Goal: Information Seeking & Learning: Learn about a topic

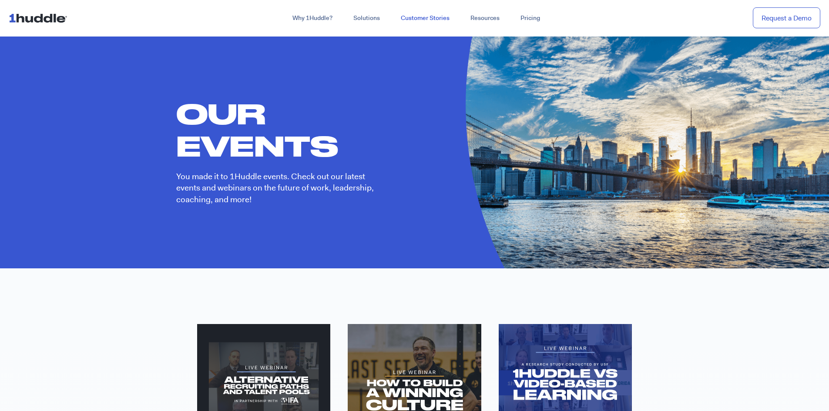
click at [430, 13] on link "Customer Stories" at bounding box center [425, 18] width 70 height 16
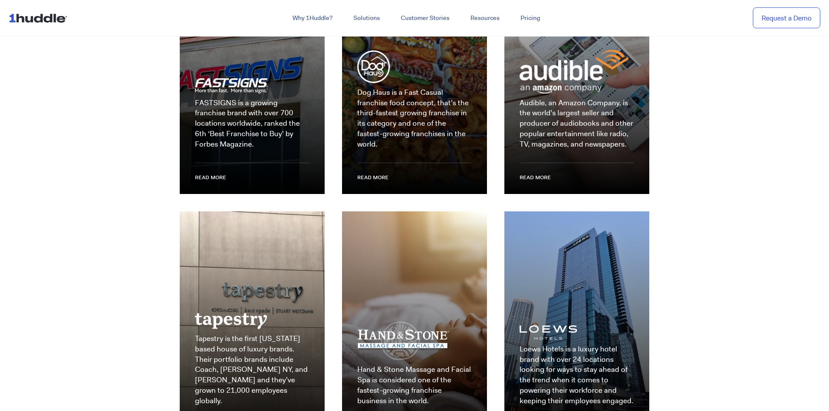
scroll to position [1045, 0]
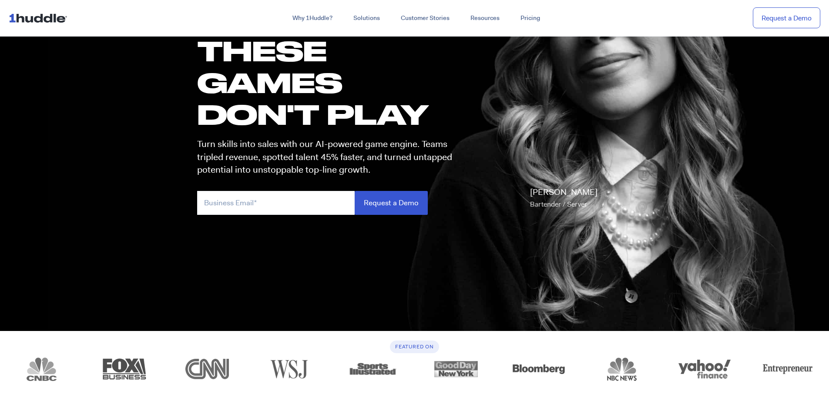
scroll to position [87, 0]
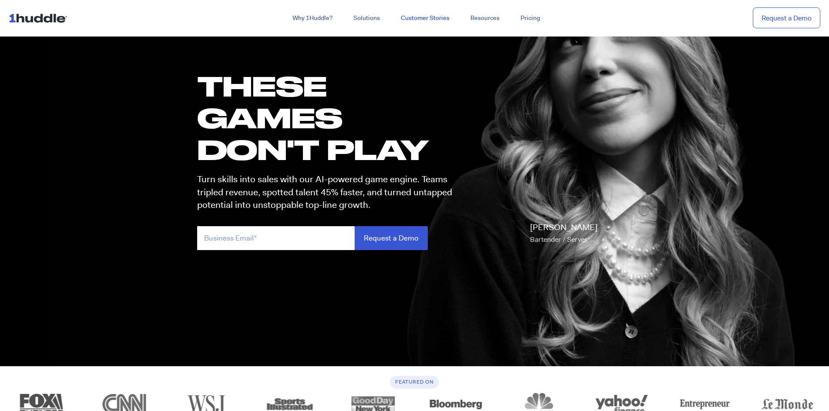
click at [441, 20] on link "Customer Stories" at bounding box center [425, 18] width 70 height 16
